Goal: Task Accomplishment & Management: Complete application form

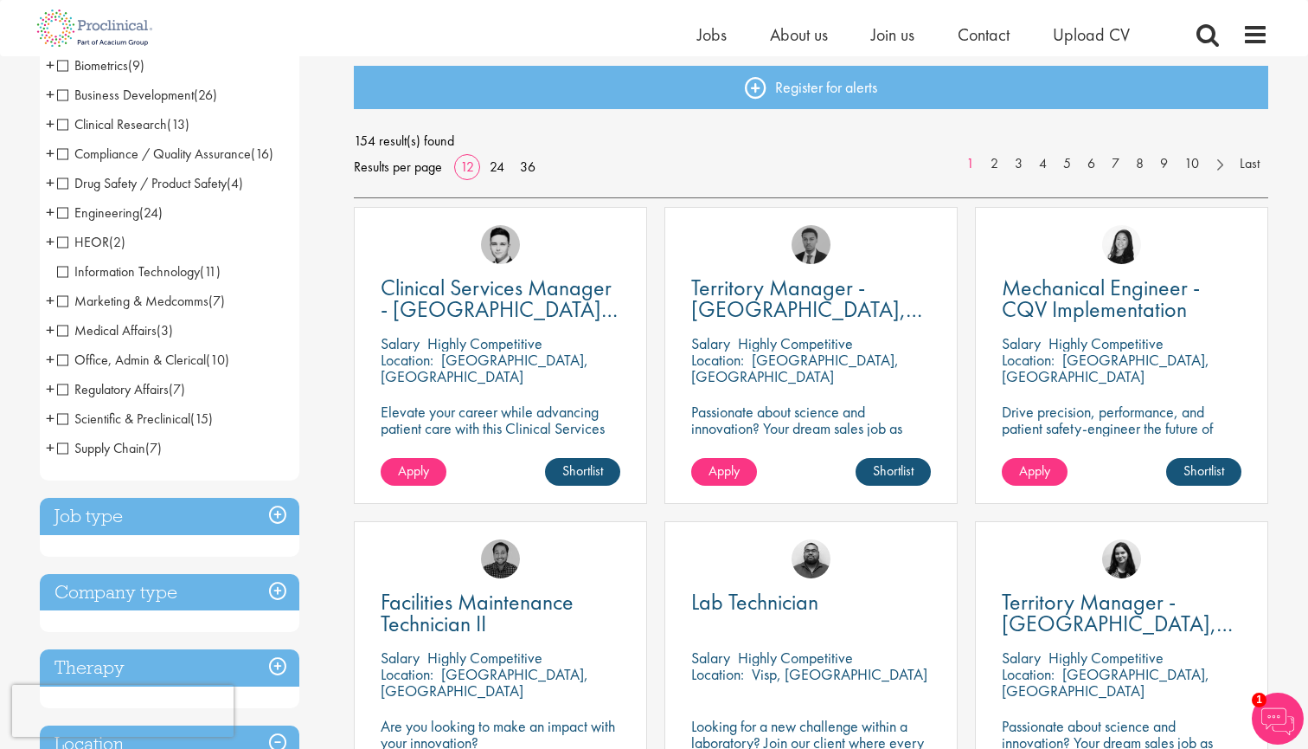
scroll to position [240, 0]
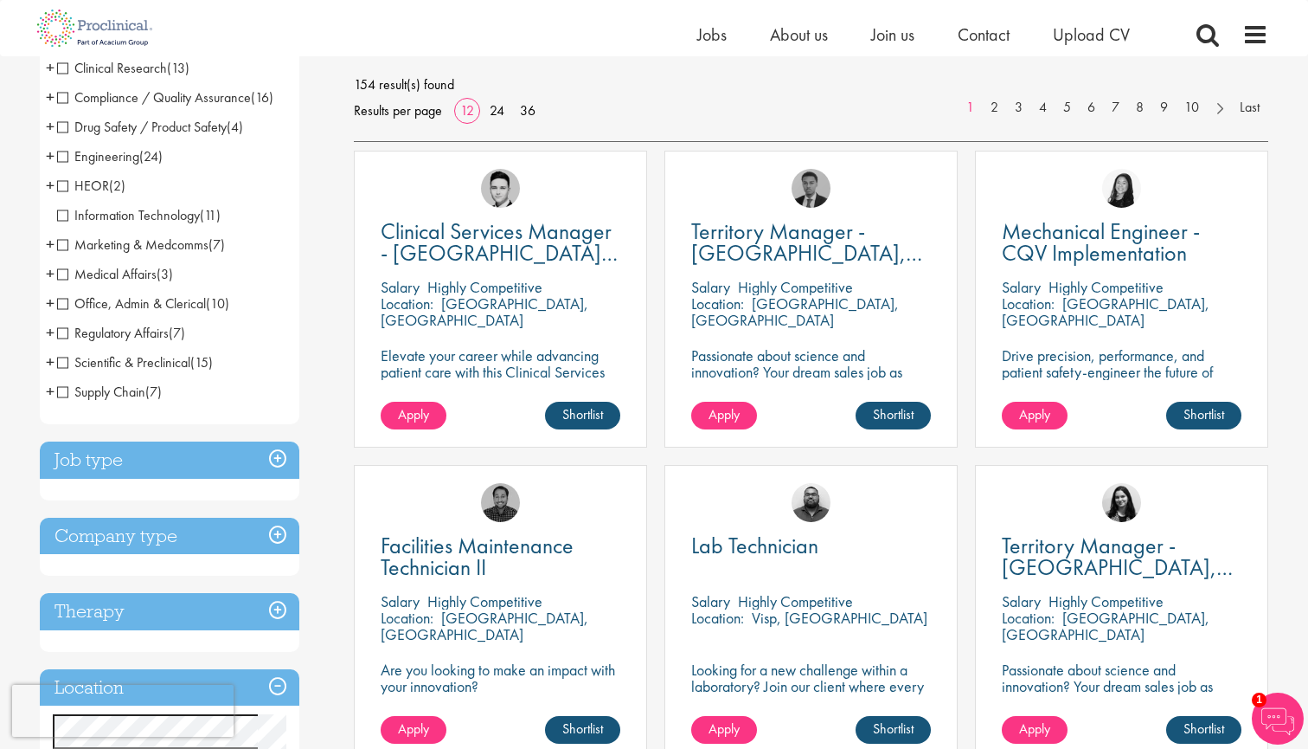
click at [244, 464] on h3 "Job type" at bounding box center [170, 459] width 260 height 37
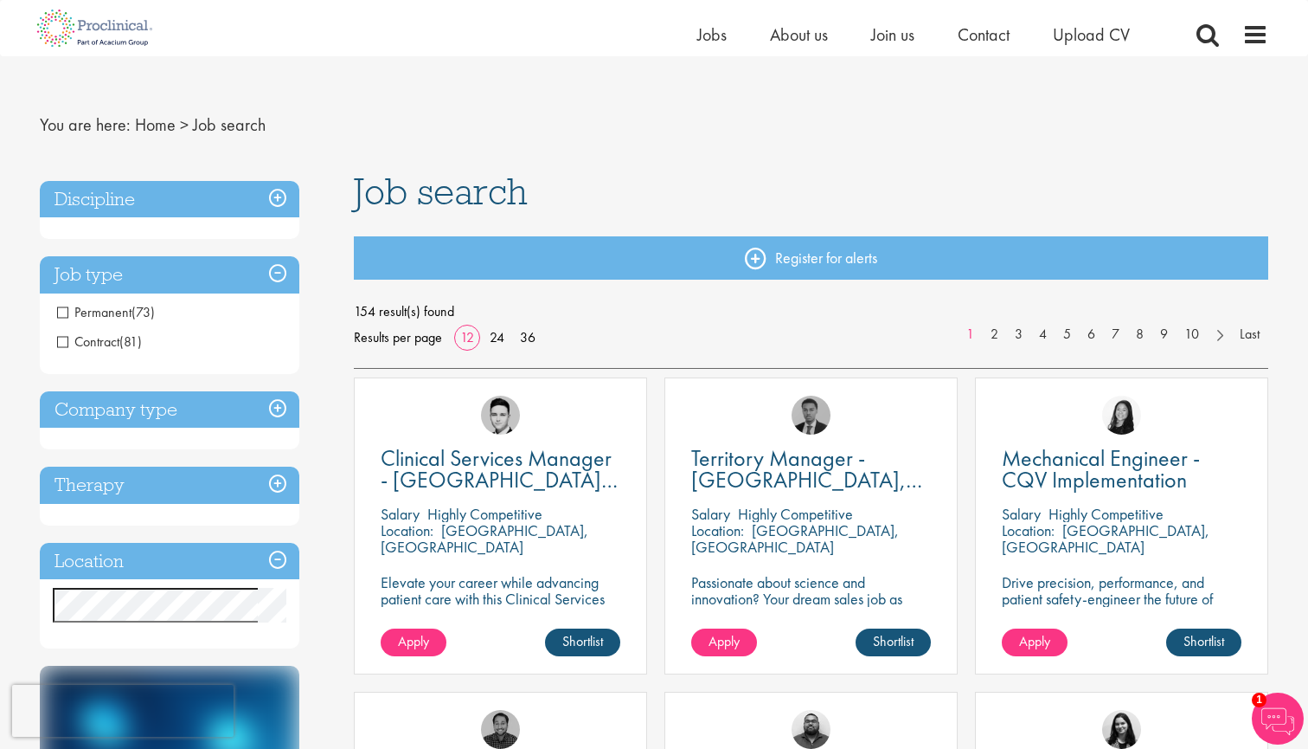
scroll to position [12, 0]
click at [235, 273] on h3 "Job type" at bounding box center [170, 275] width 260 height 37
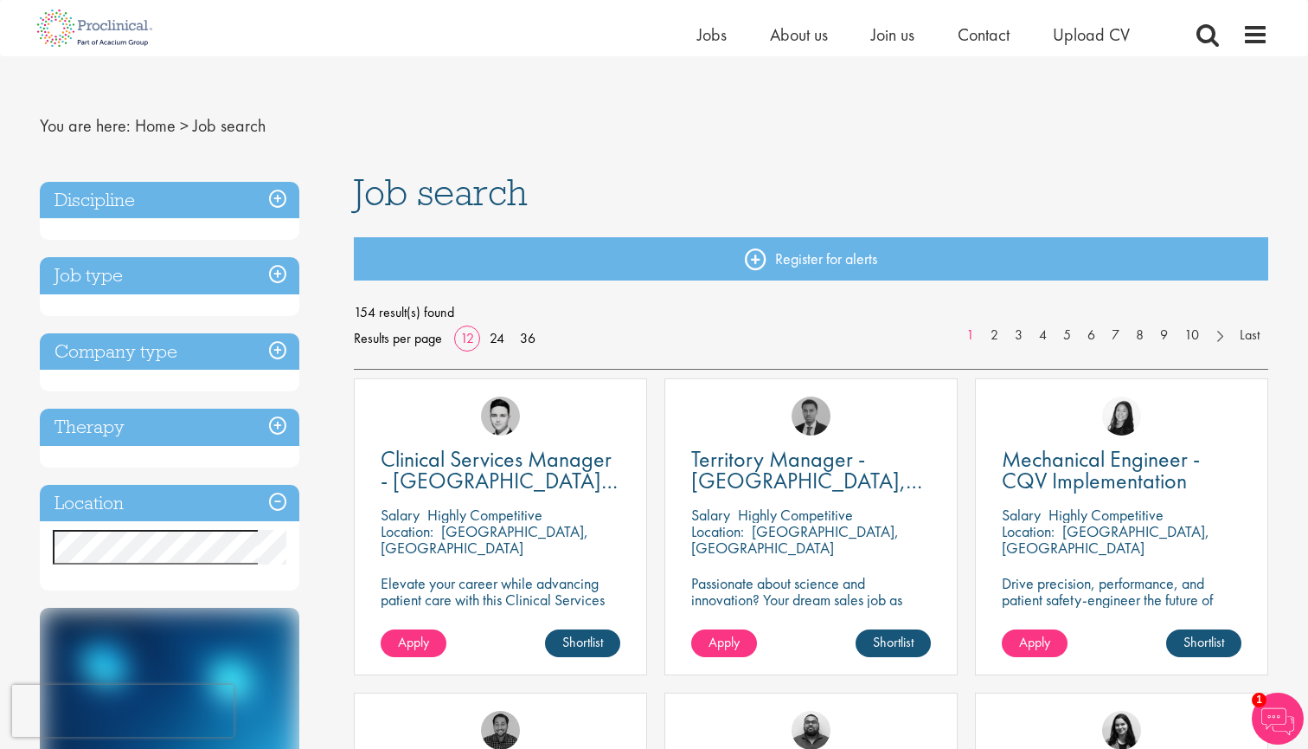
click at [246, 209] on h3 "Discipline" at bounding box center [170, 200] width 260 height 37
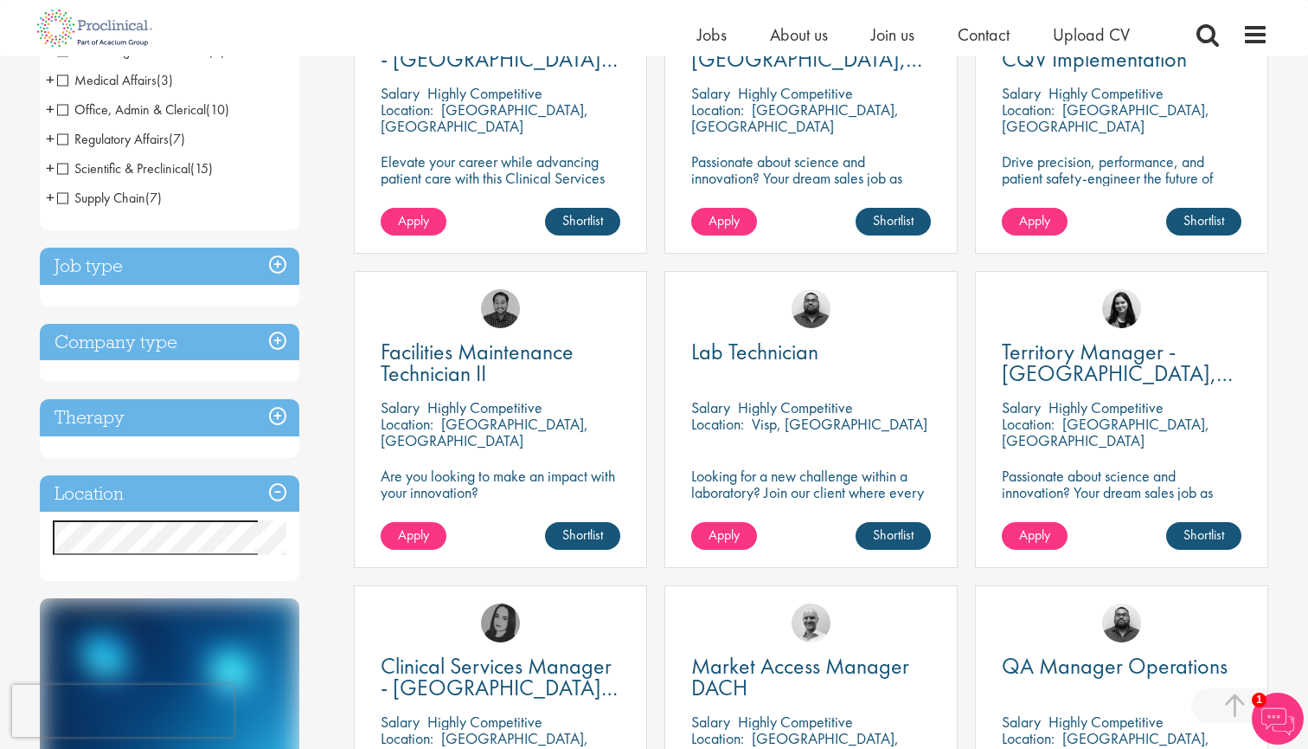
scroll to position [434, 0]
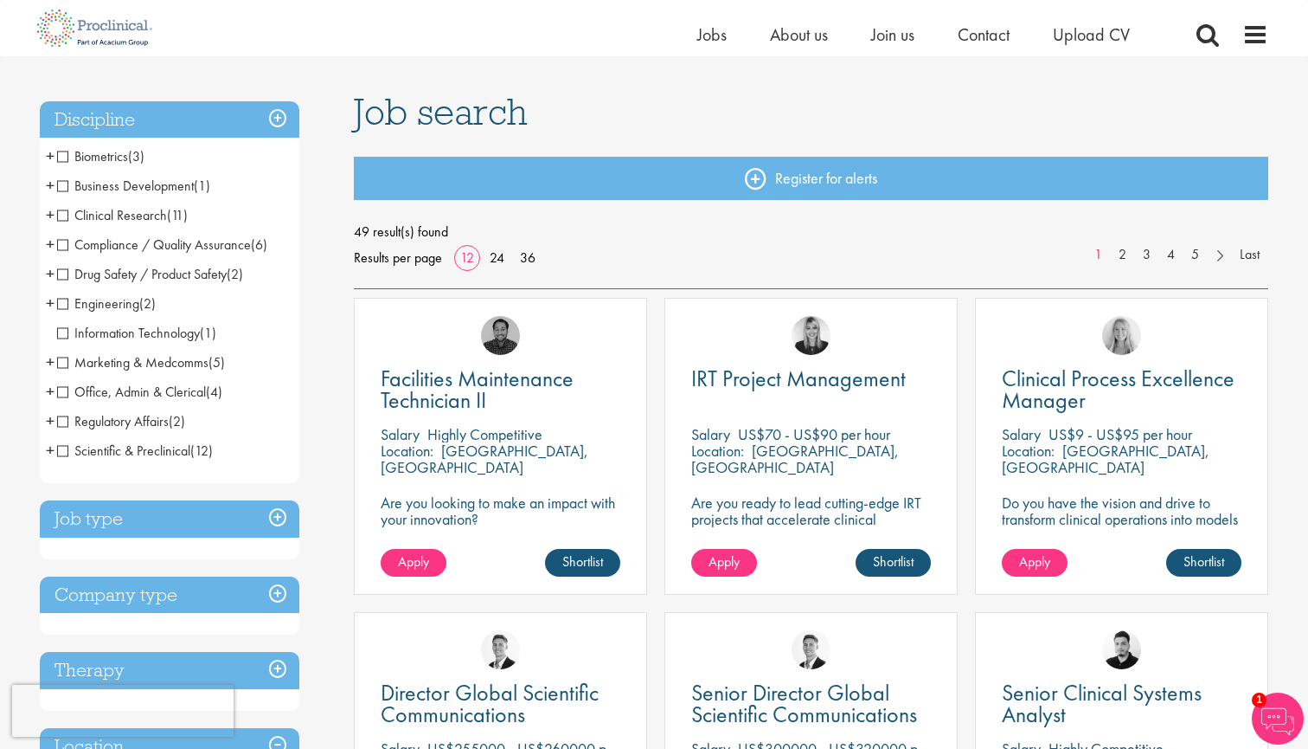
click at [262, 524] on h3 "Job type" at bounding box center [170, 518] width 260 height 37
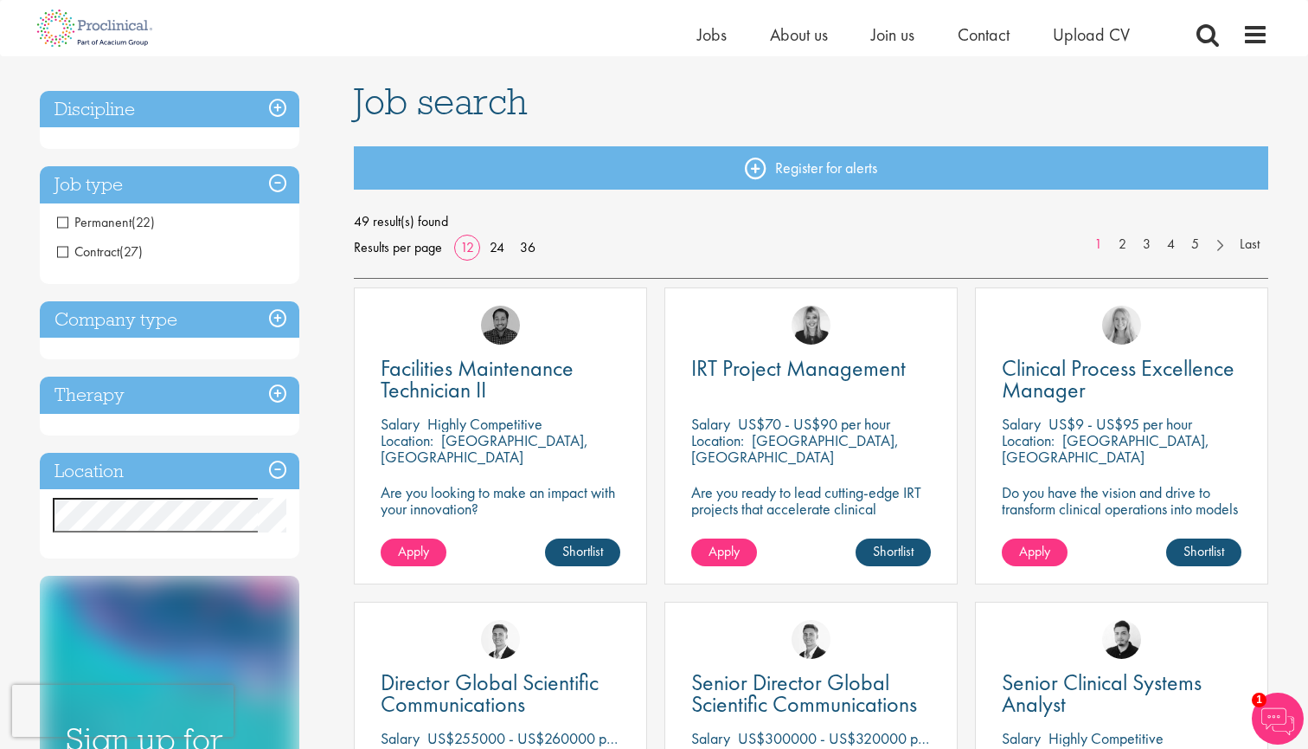
scroll to position [88, 0]
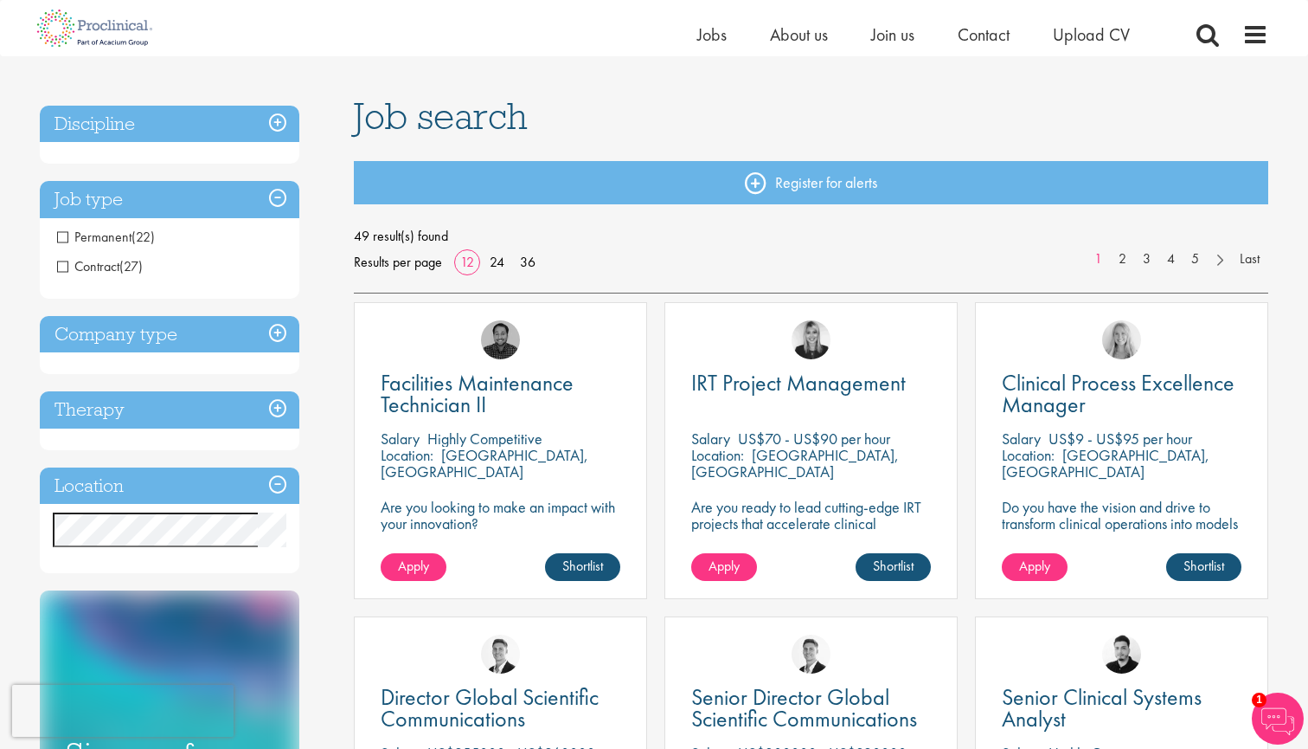
click at [246, 345] on h3 "Company type" at bounding box center [170, 334] width 260 height 37
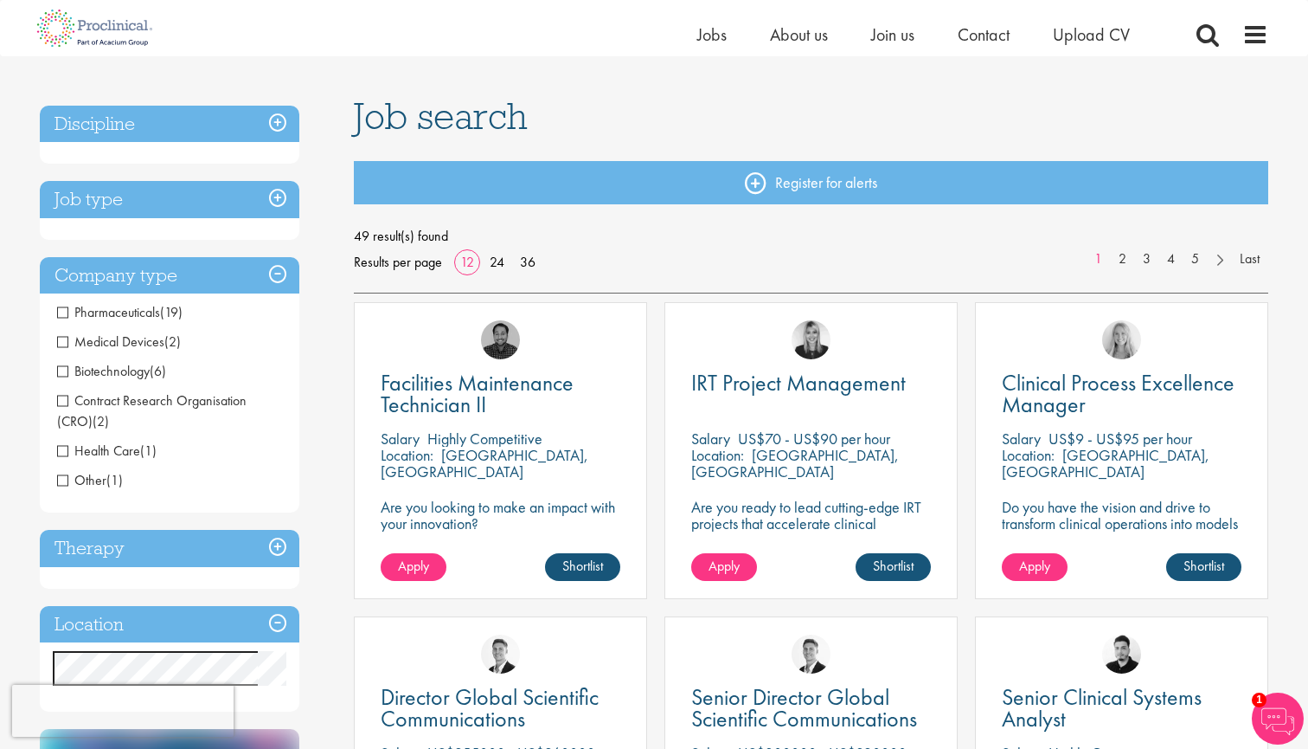
click at [65, 312] on span "Pharmaceuticals" at bounding box center [108, 312] width 103 height 18
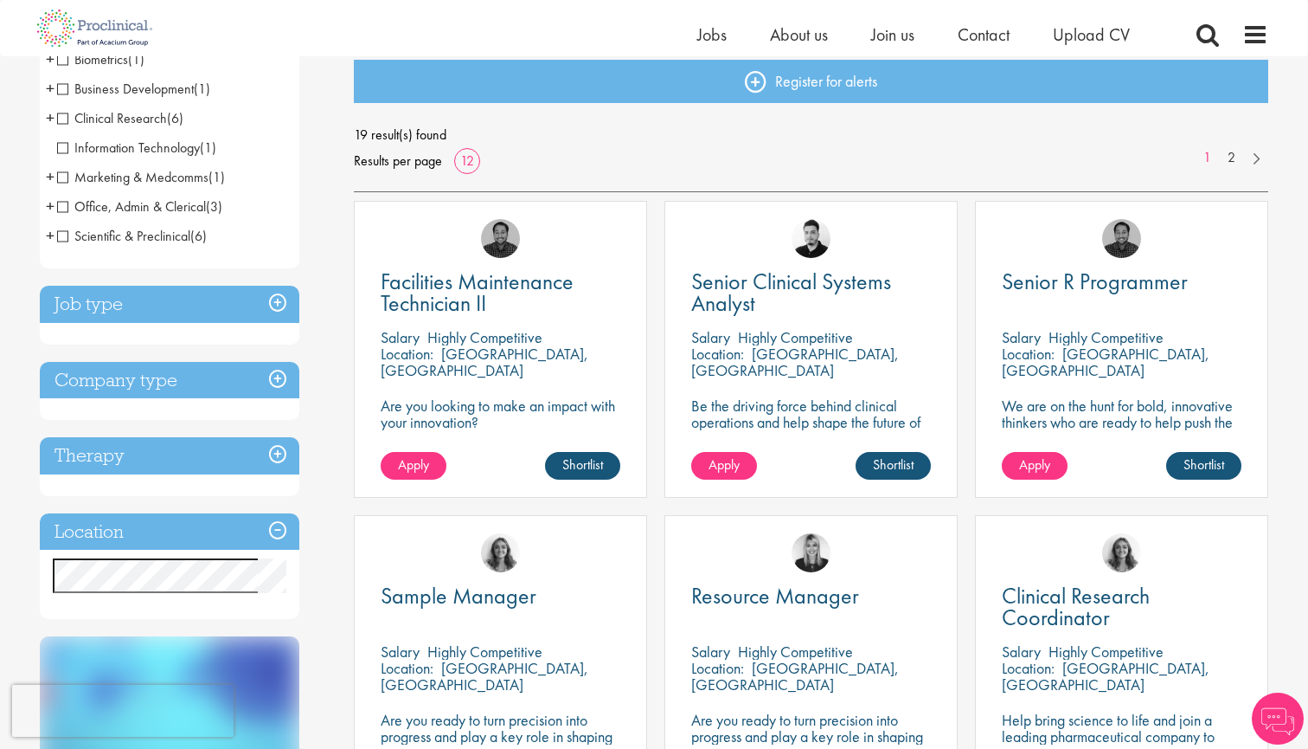
scroll to position [196, 0]
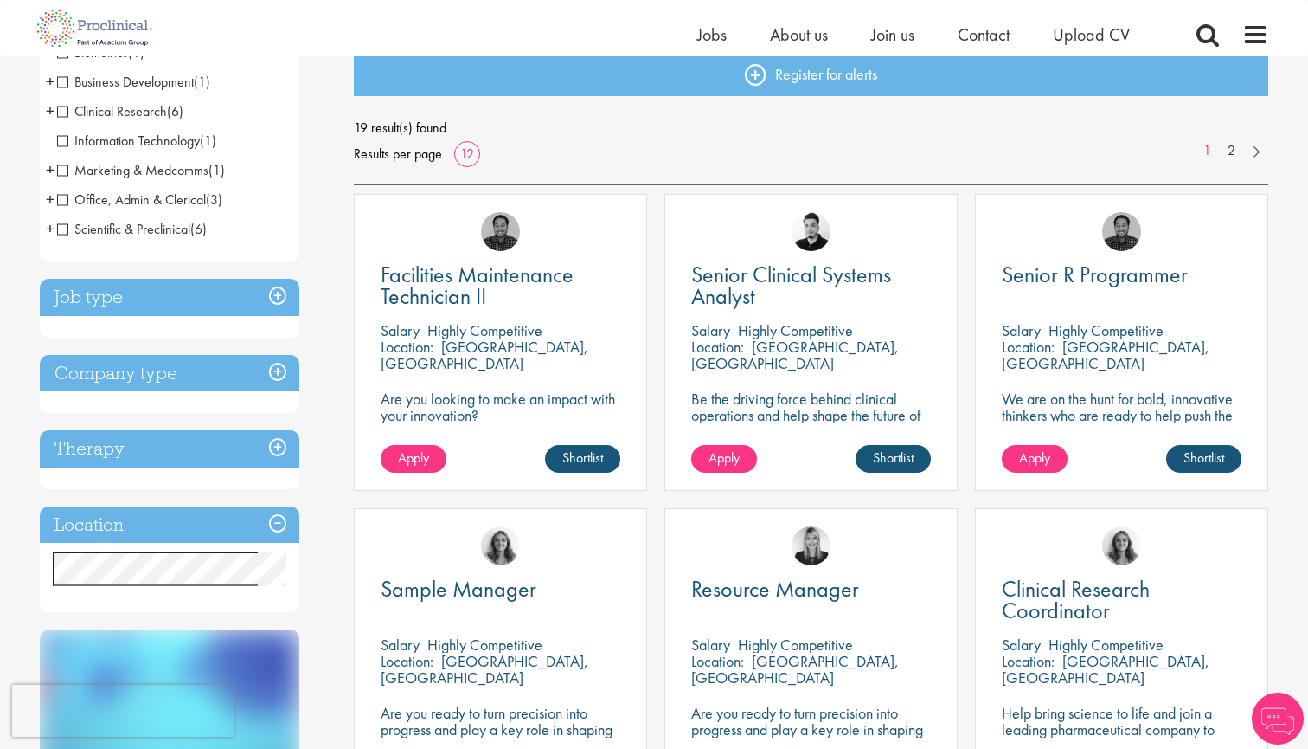
click at [511, 344] on p "[GEOGRAPHIC_DATA], [GEOGRAPHIC_DATA]" at bounding box center [485, 355] width 208 height 36
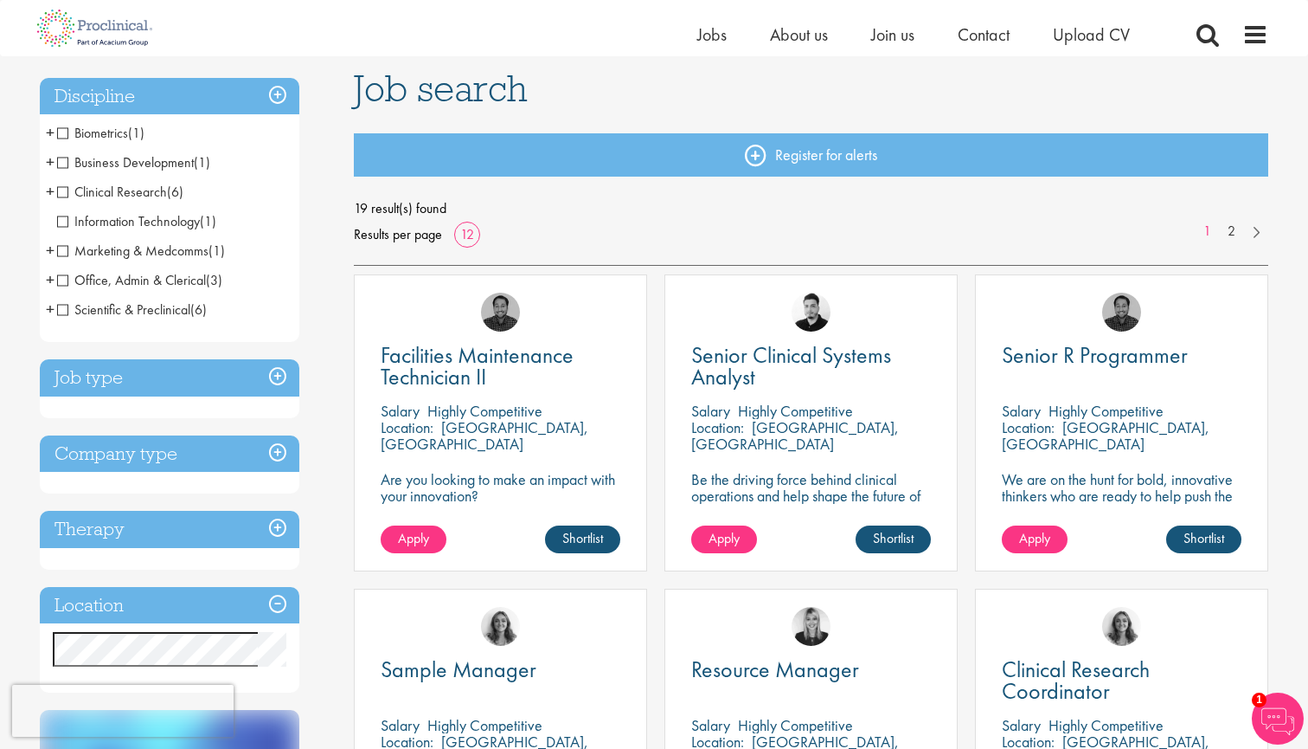
scroll to position [111, 0]
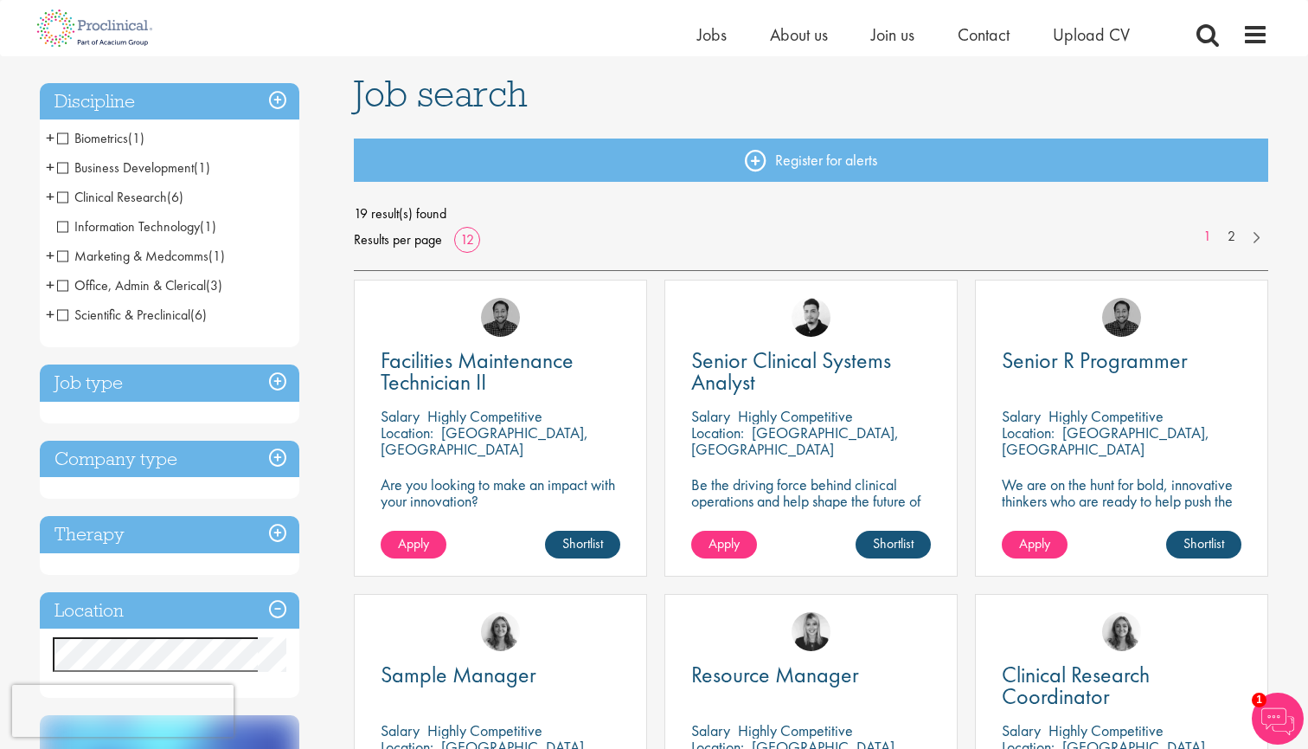
click at [276, 86] on h3 "Discipline" at bounding box center [170, 101] width 260 height 37
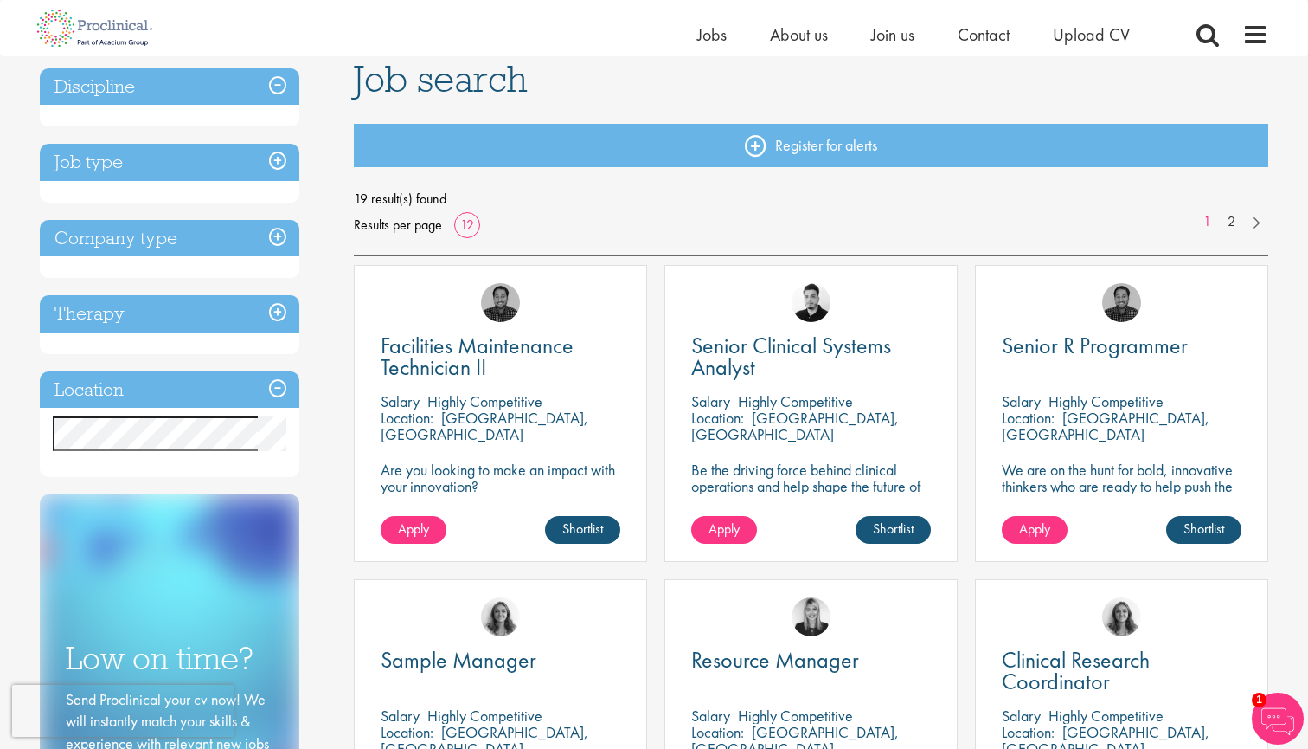
scroll to position [127, 0]
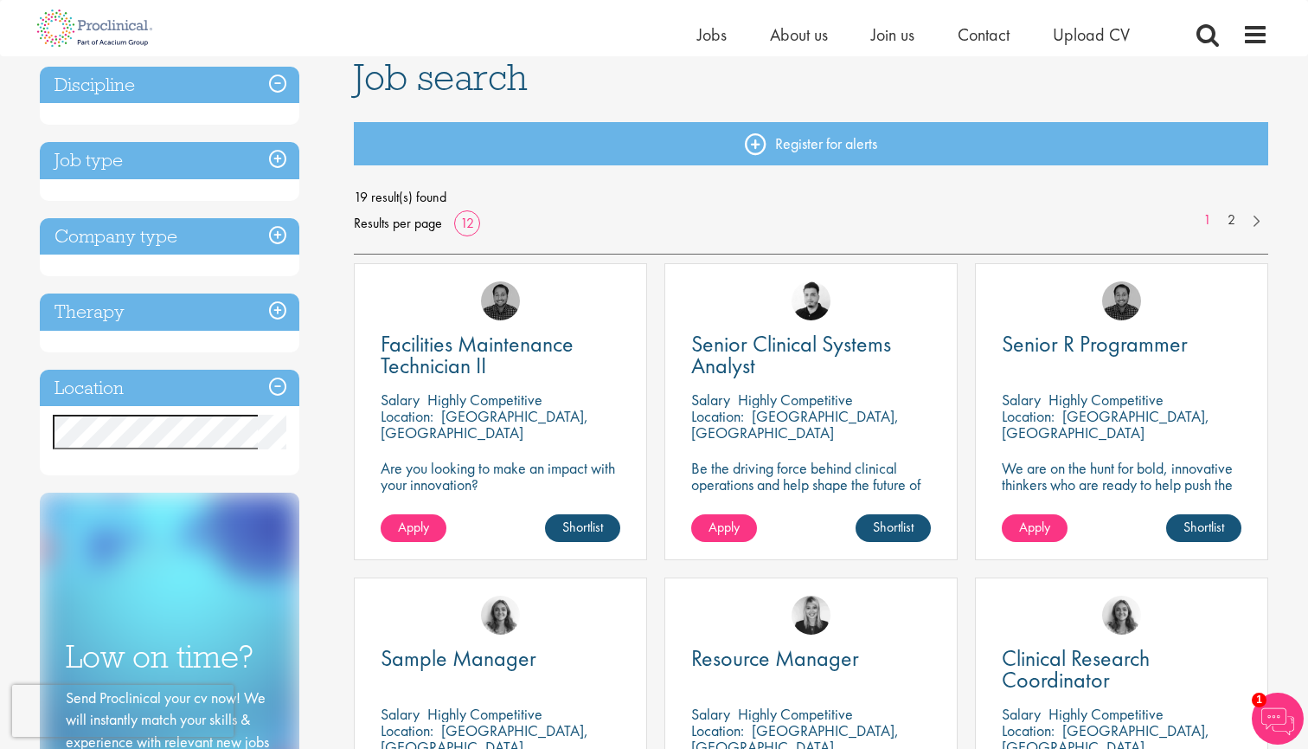
click at [272, 262] on div "Company type Pharmaceuticals (19)" at bounding box center [170, 247] width 260 height 59
click at [248, 295] on h3 "Therapy" at bounding box center [170, 311] width 260 height 37
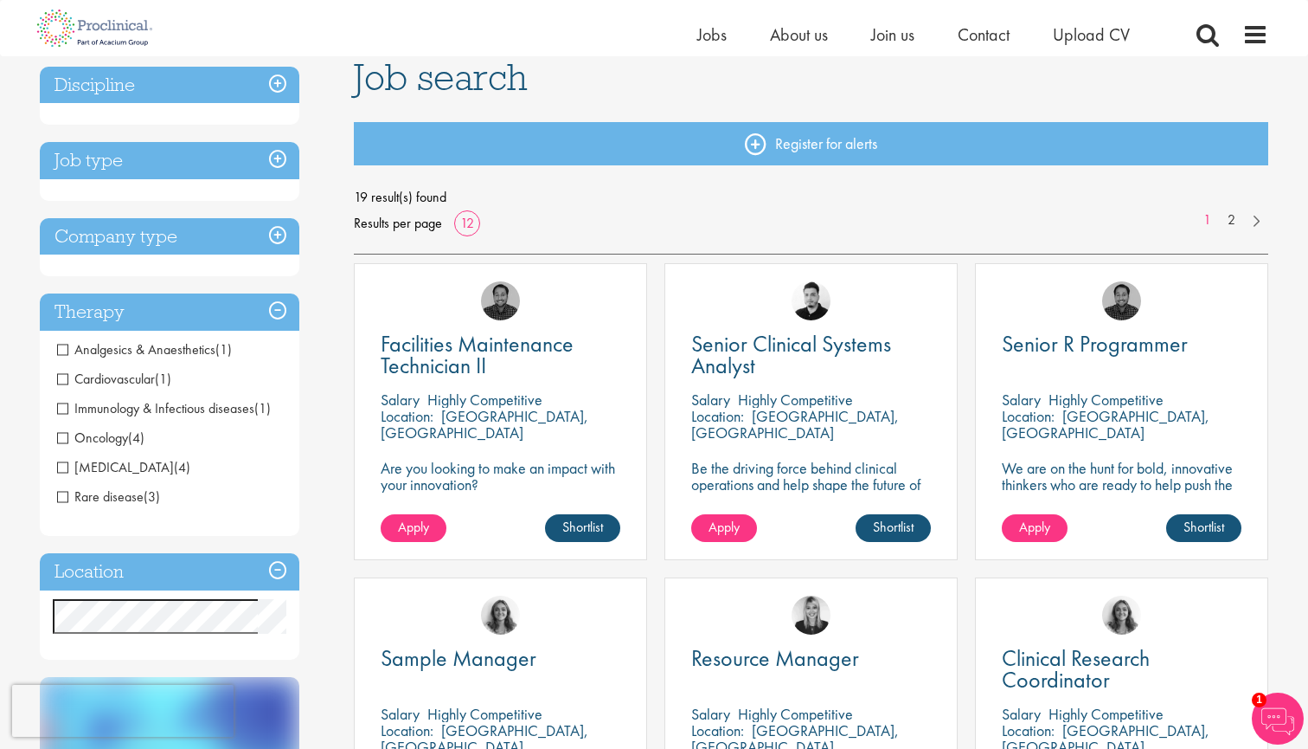
click at [265, 241] on h3 "Company type" at bounding box center [170, 236] width 260 height 37
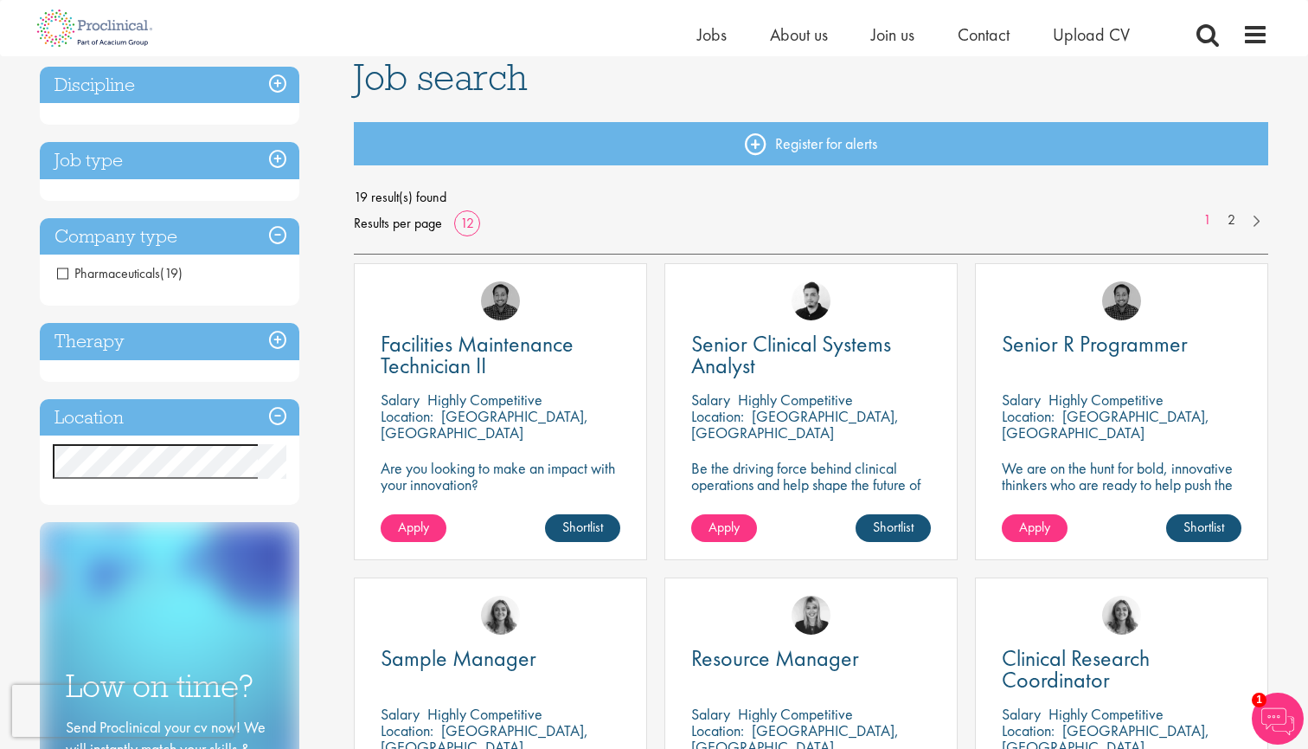
click at [138, 277] on span "Pharmaceuticals" at bounding box center [108, 273] width 103 height 18
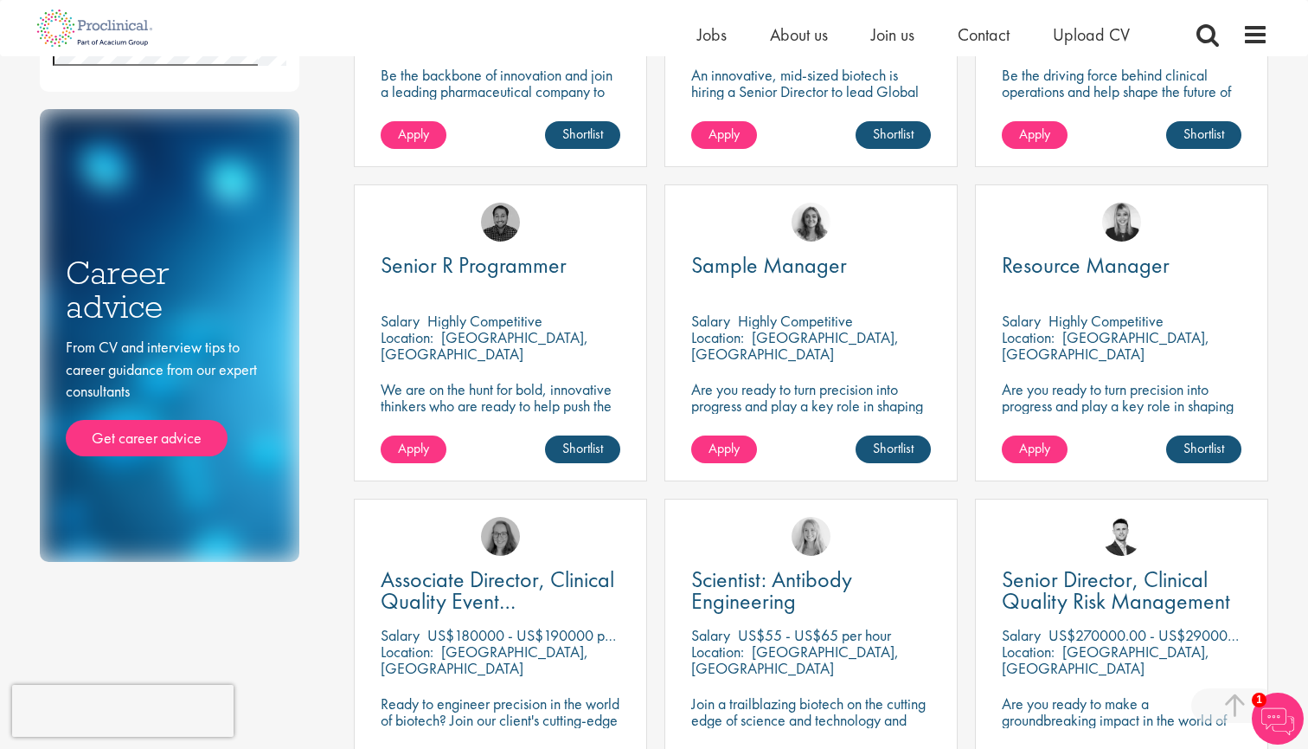
scroll to position [832, 0]
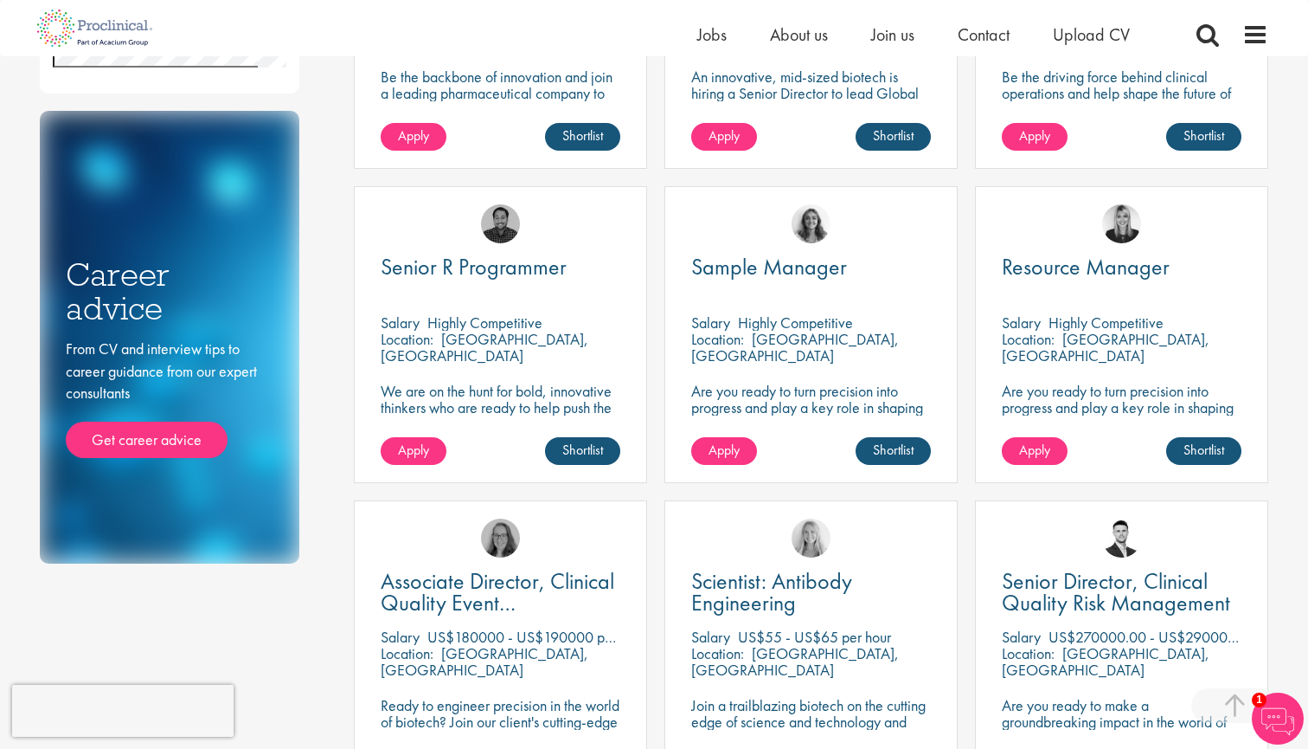
click at [410, 433] on div "Senior R Programmer Salary Highly Competitive Location: Wilmington, USA We are …" at bounding box center [500, 334] width 293 height 297
click at [421, 441] on span "Apply" at bounding box center [413, 449] width 31 height 18
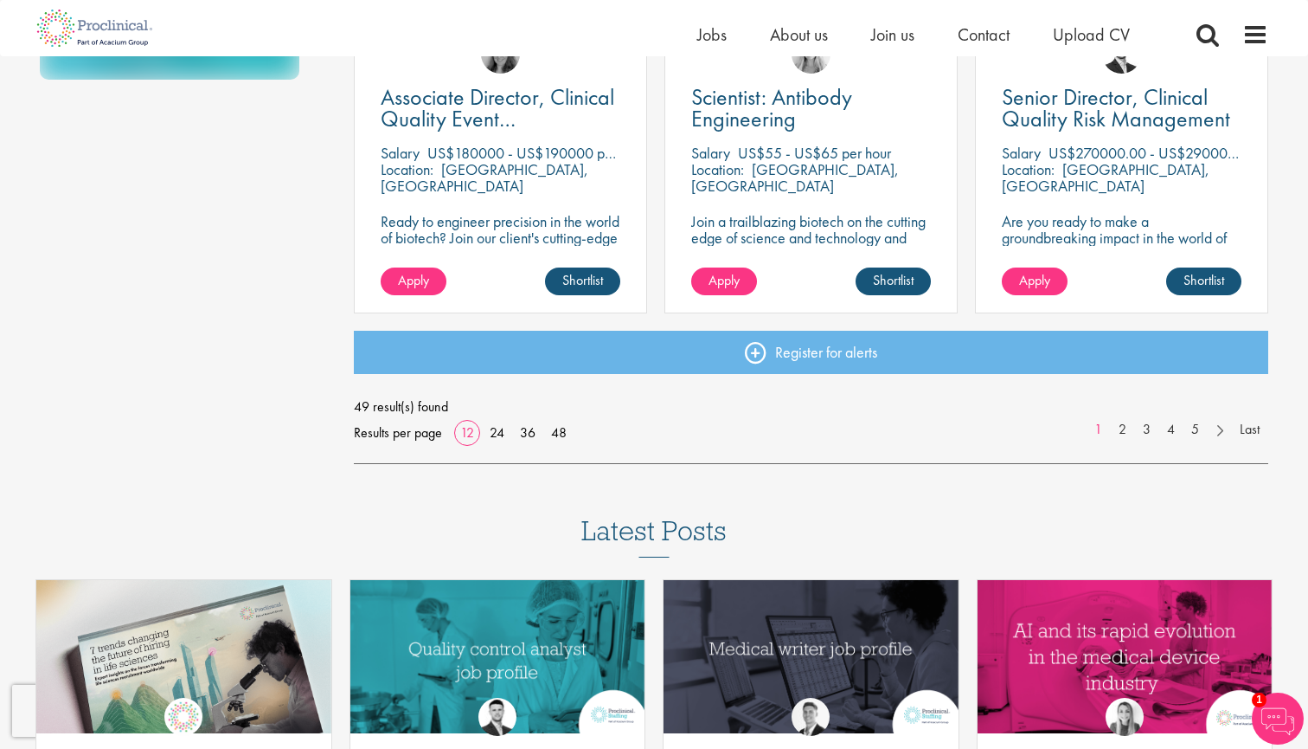
scroll to position [1277, 0]
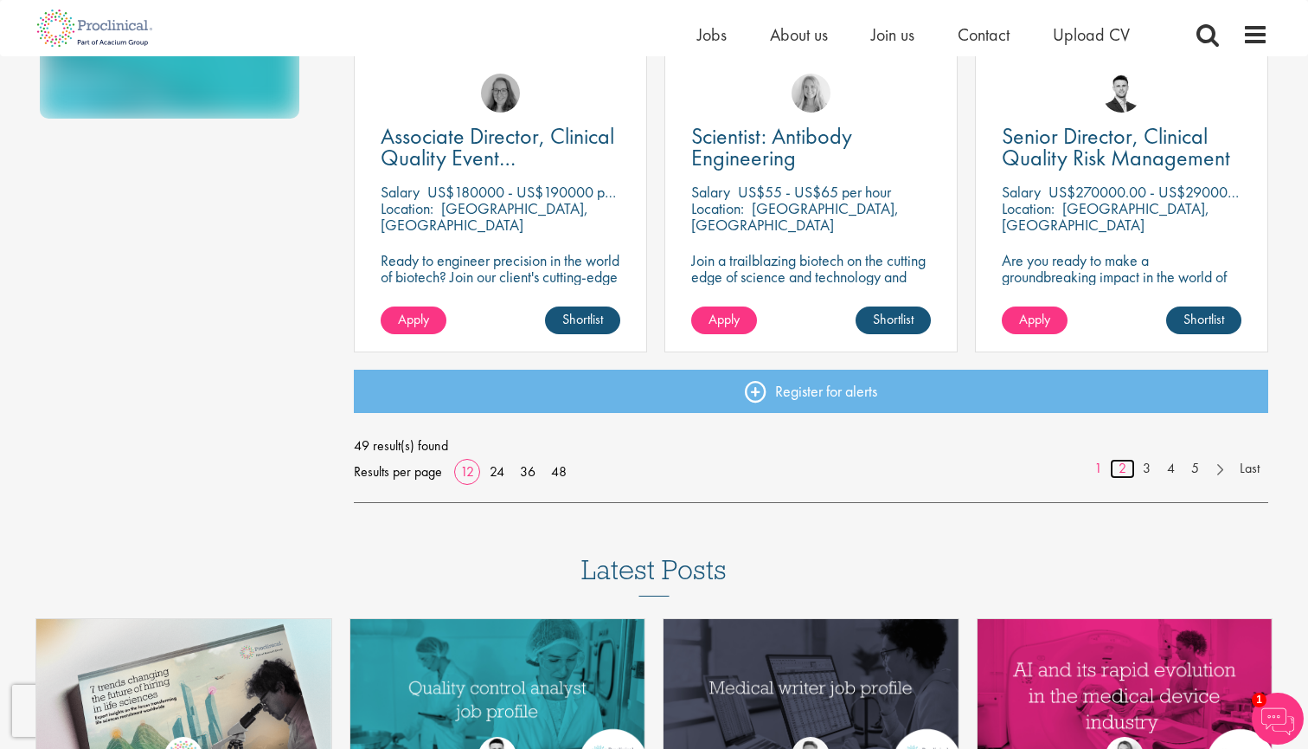
click at [1116, 462] on link "2" at bounding box center [1122, 469] width 25 height 20
